Goal: Information Seeking & Learning: Learn about a topic

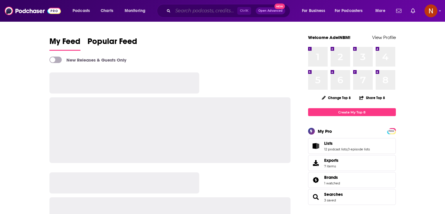
click at [178, 10] on input "Search podcasts, credits, & more..." at bounding box center [205, 10] width 64 height 9
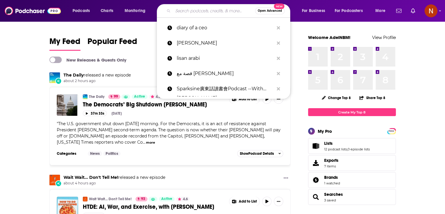
click at [90, 16] on div "Podcasts Charts Monitoring Open Advanced New diary of a ceo [PERSON_NAME] [PERS…" at bounding box center [229, 10] width 322 height 13
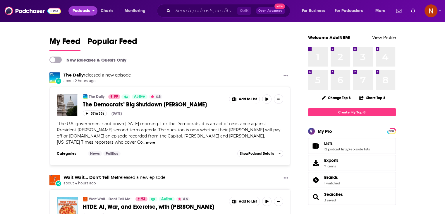
click at [90, 13] on span "Podcasts" at bounding box center [81, 11] width 17 height 8
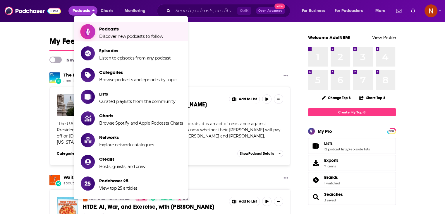
click at [111, 34] on span "Discover new podcasts to follow" at bounding box center [131, 36] width 64 height 5
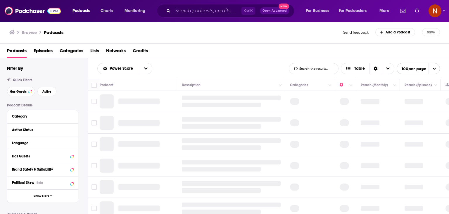
scroll to position [96, 0]
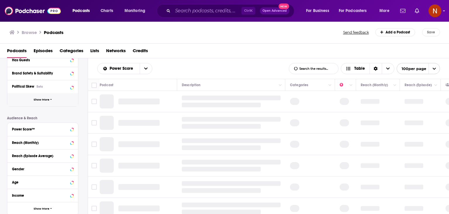
click at [41, 102] on button "Show More" at bounding box center [42, 99] width 71 height 13
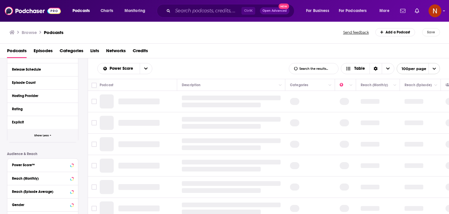
scroll to position [179, 0]
click at [44, 96] on div "Hosting Provider" at bounding box center [39, 95] width 55 height 4
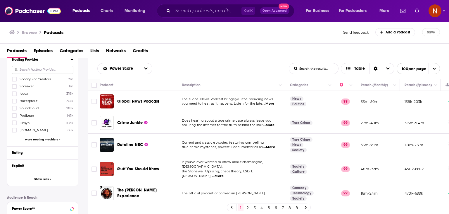
scroll to position [250, 0]
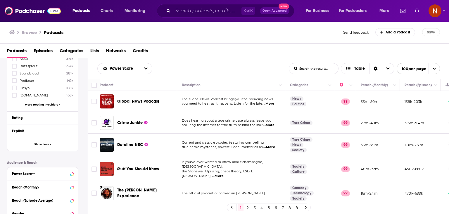
click at [44, 104] on span "More Hosting Providers" at bounding box center [41, 104] width 33 height 3
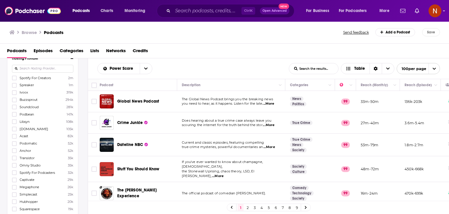
scroll to position [210, 0]
